Goal: Task Accomplishment & Management: Use online tool/utility

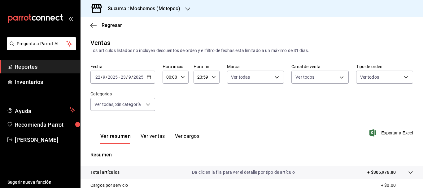
scroll to position [109, 0]
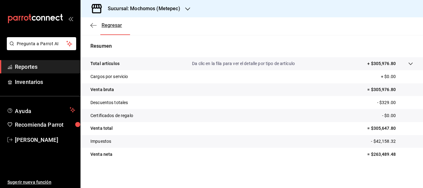
click at [115, 25] on span "Regresar" at bounding box center [112, 25] width 20 height 6
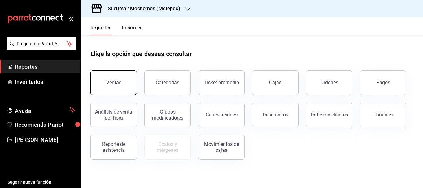
click at [111, 82] on div "Ventas" at bounding box center [113, 83] width 15 height 6
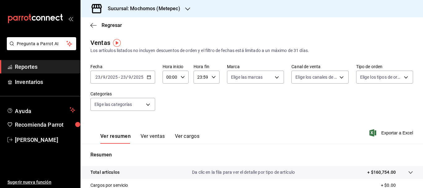
click at [112, 79] on input "2025" at bounding box center [113, 77] width 11 height 5
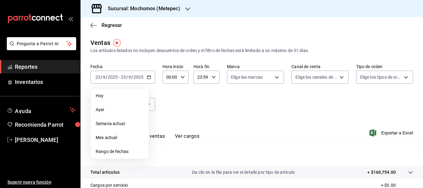
click at [115, 153] on span "Rango de fechas" at bounding box center [120, 151] width 48 height 7
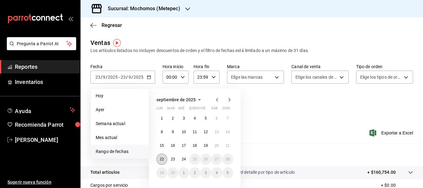
click at [163, 162] on button "22" at bounding box center [162, 159] width 11 height 11
click at [187, 164] on button "24" at bounding box center [184, 159] width 11 height 11
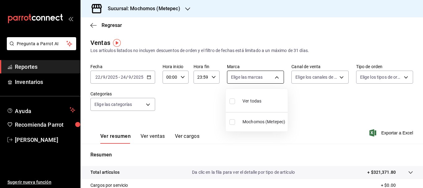
click at [276, 77] on body "Pregunta a Parrot AI Reportes Inventarios Ayuda Recomienda Parrot [PERSON_NAME]…" at bounding box center [211, 94] width 423 height 188
click at [233, 103] on input "checkbox" at bounding box center [233, 102] width 6 height 6
checkbox input "true"
type input "2365f74e-aa6b-4392-bdf2-72765591bddf"
checkbox input "true"
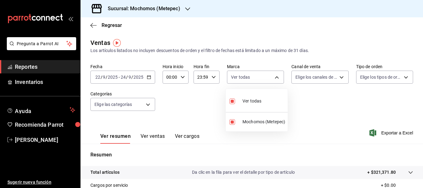
click at [339, 77] on div at bounding box center [211, 94] width 423 height 188
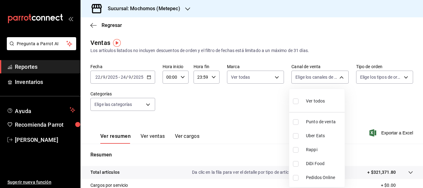
click at [339, 77] on body "Pregunta a Parrot AI Reportes Inventarios Ayuda Recomienda Parrot [PERSON_NAME]…" at bounding box center [211, 94] width 423 height 188
click at [297, 101] on input "checkbox" at bounding box center [296, 102] width 6 height 6
checkbox input "true"
type input "PARROT,UBER_EATS,RAPPI,DIDI_FOOD,ONLINE"
checkbox input "true"
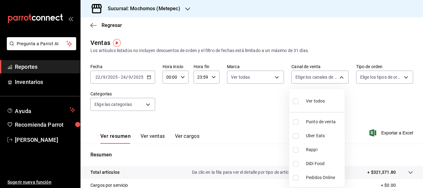
checkbox input "true"
click at [402, 78] on div at bounding box center [211, 94] width 423 height 188
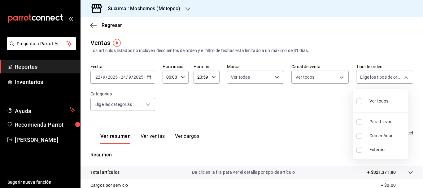
click at [402, 78] on body "Pregunta a Parrot AI Reportes Inventarios Ayuda Recomienda Parrot [PERSON_NAME]…" at bounding box center [211, 94] width 423 height 188
click at [360, 101] on input "checkbox" at bounding box center [360, 102] width 6 height 6
checkbox input "true"
type input "3a236ed8-2e24-47ca-8e59-ead494492482,da8509e8-5fca-4f62-958e-973104937870,EXTER…"
checkbox input "true"
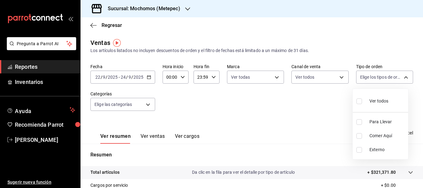
checkbox input "true"
click at [149, 104] on div at bounding box center [211, 94] width 423 height 188
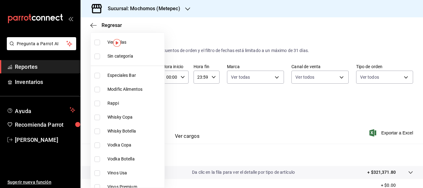
click at [149, 104] on body "Pregunta a Parrot AI Reportes Inventarios Ayuda Recomienda Parrot [PERSON_NAME]…" at bounding box center [211, 94] width 423 height 188
click at [122, 42] on span "Ver todas" at bounding box center [135, 42] width 55 height 7
type input "c9cbc288-c827-488d-81f5-370afefb1912,46081463-7037-4dd2-a9ab-e56ff6a8fa7c,bf958…"
checkbox input "true"
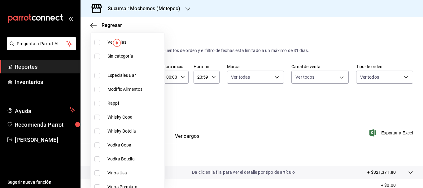
checkbox input "true"
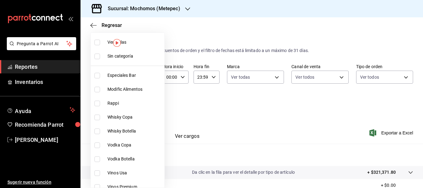
checkbox input "true"
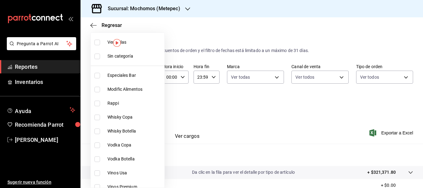
checkbox input "true"
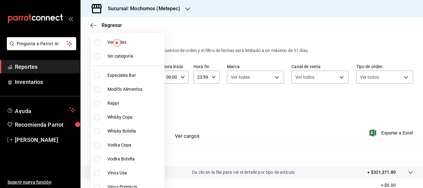
checkbox input "true"
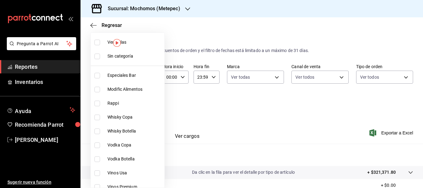
checkbox input "true"
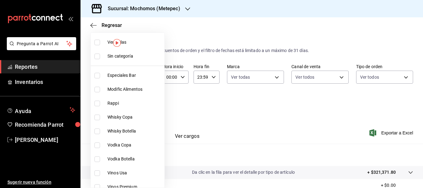
checkbox input "true"
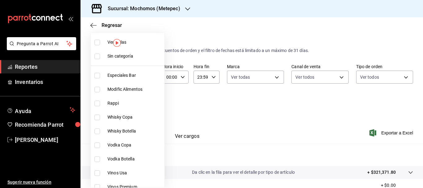
checkbox input "true"
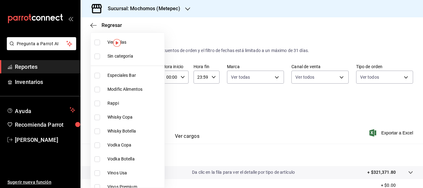
checkbox input "true"
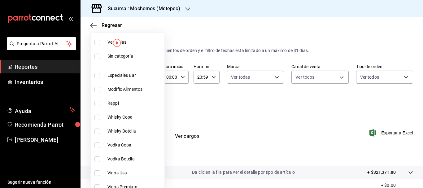
checkbox input "true"
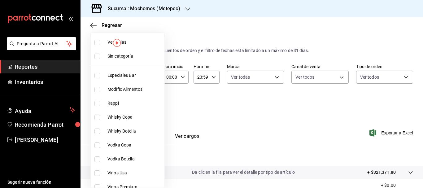
checkbox input "true"
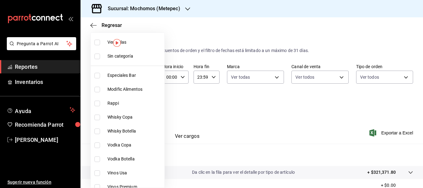
checkbox input "true"
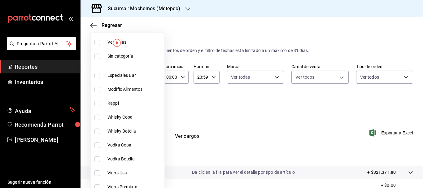
checkbox input "true"
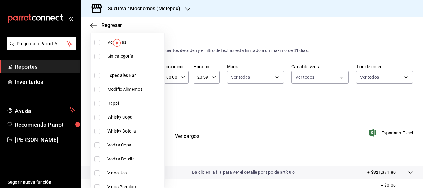
checkbox input "true"
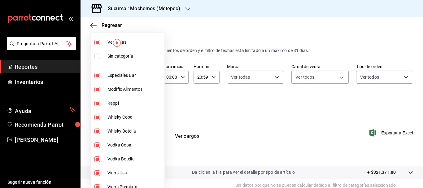
click at [113, 54] on span "Sin categoría" at bounding box center [135, 56] width 55 height 7
checkbox input "true"
click at [215, 104] on div at bounding box center [211, 94] width 423 height 188
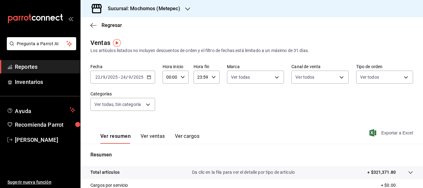
click at [389, 132] on span "Exportar a Excel" at bounding box center [392, 132] width 42 height 7
